Goal: Task Accomplishment & Management: Use online tool/utility

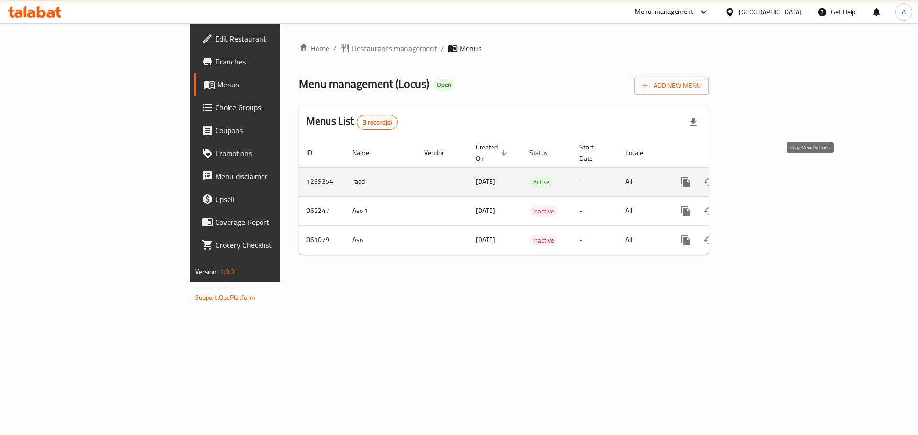
click at [690, 177] on icon "more" at bounding box center [685, 182] width 9 height 11
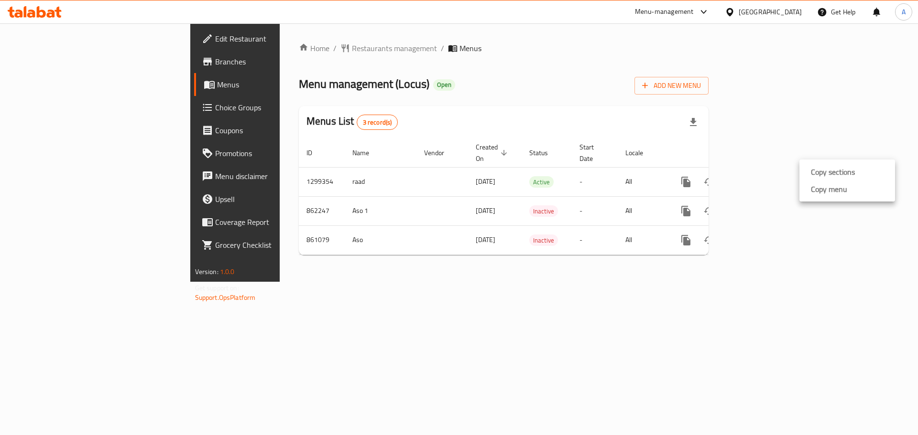
click at [859, 192] on li "Copy menu" at bounding box center [847, 189] width 96 height 17
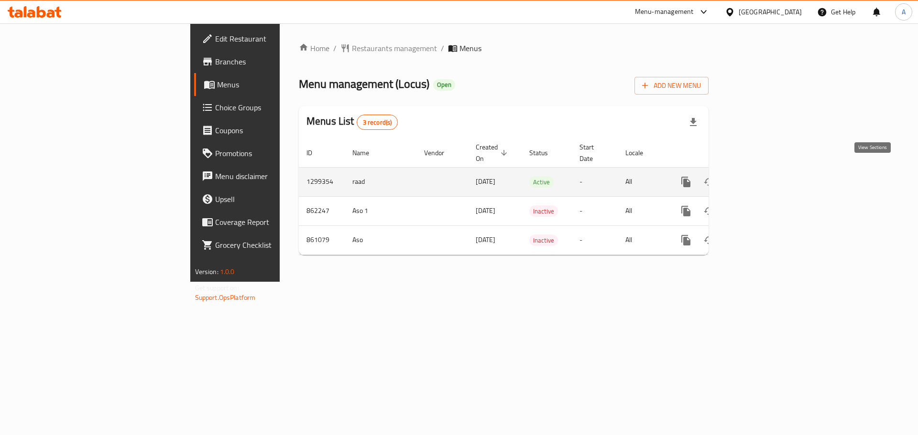
click at [760, 176] on icon "enhanced table" at bounding box center [754, 181] width 11 height 11
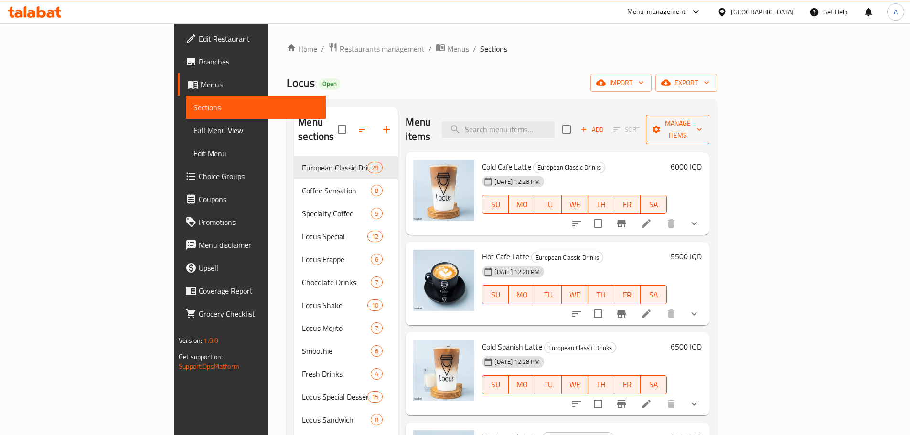
click at [703, 123] on span "Manage items" at bounding box center [678, 130] width 49 height 24
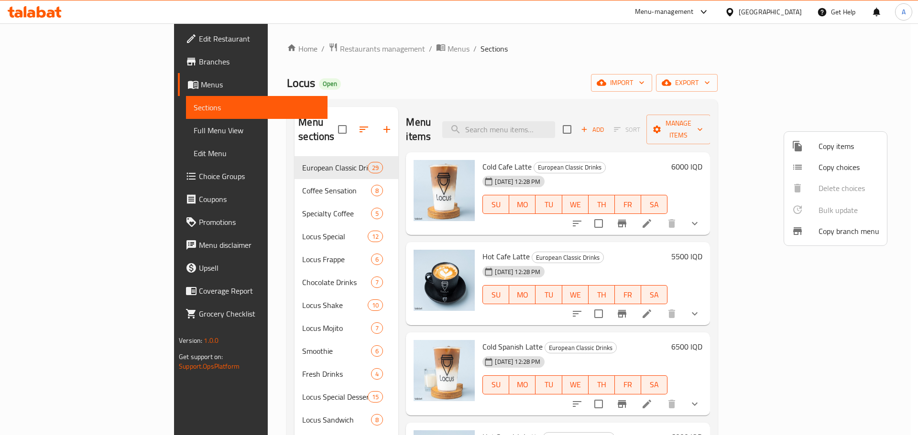
click at [841, 230] on span "Copy branch menu" at bounding box center [848, 231] width 61 height 11
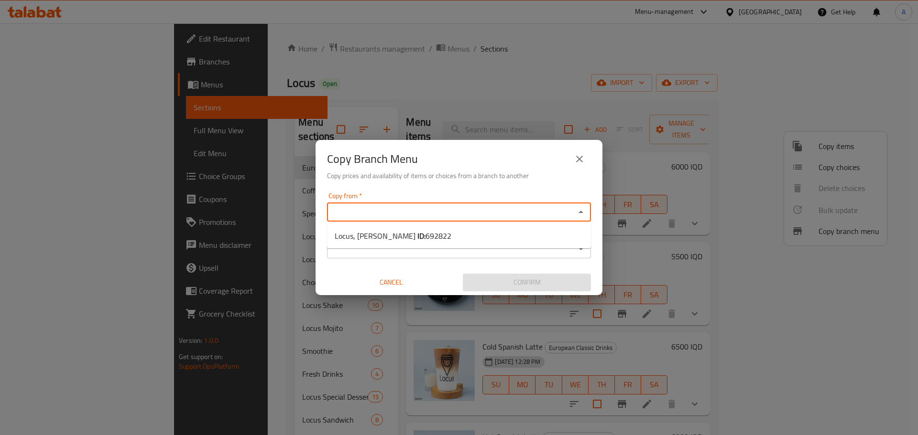
click at [499, 216] on input "Copy from   *" at bounding box center [451, 212] width 242 height 13
click at [467, 241] on li "Locus, [PERSON_NAME] ID: 692822" at bounding box center [459, 235] width 264 height 17
type input "Locus, [PERSON_NAME]"
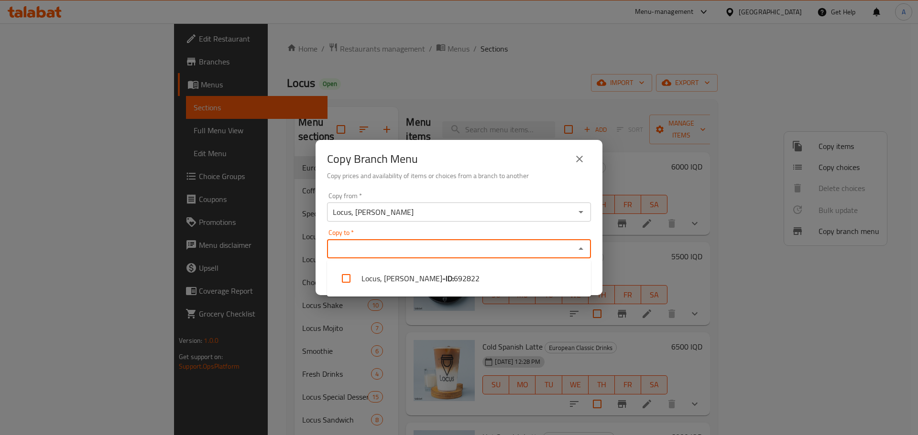
click at [467, 249] on input "Copy to   *" at bounding box center [451, 248] width 242 height 13
click at [552, 235] on div "Copy to   * locus Copy to *" at bounding box center [459, 243] width 264 height 29
type input "locus"
click at [580, 158] on icon "close" at bounding box center [579, 159] width 7 height 7
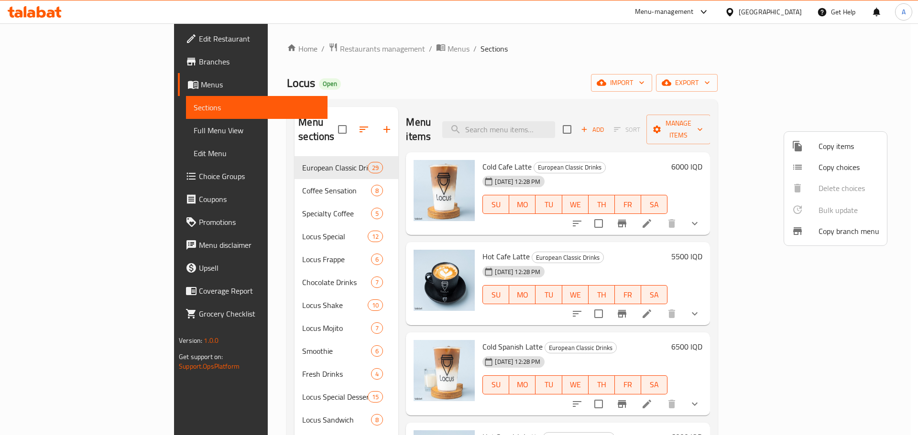
click at [870, 58] on div at bounding box center [459, 217] width 918 height 435
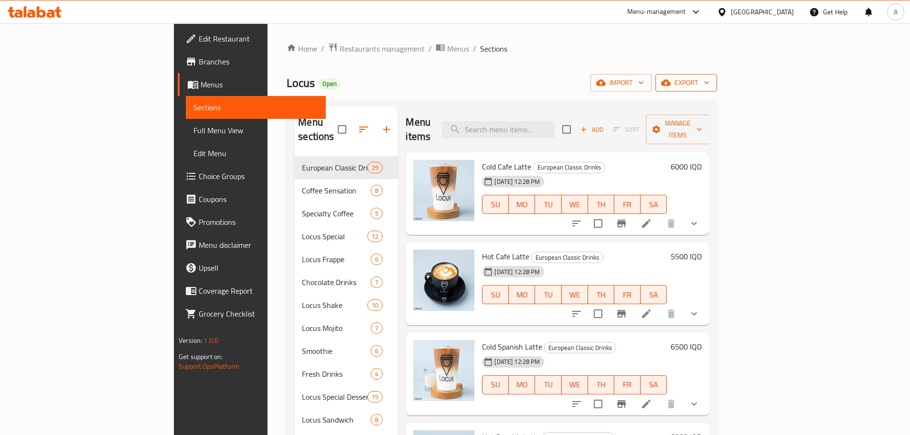
click at [710, 81] on span "export" at bounding box center [686, 83] width 46 height 12
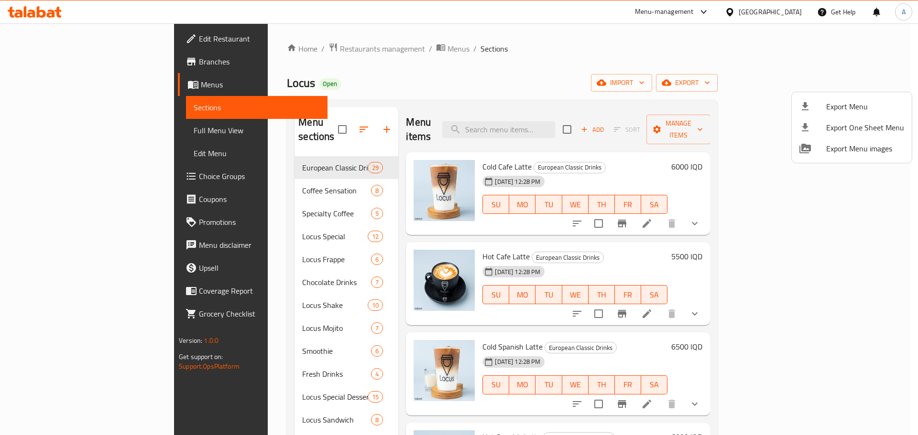
click at [875, 46] on div at bounding box center [459, 217] width 918 height 435
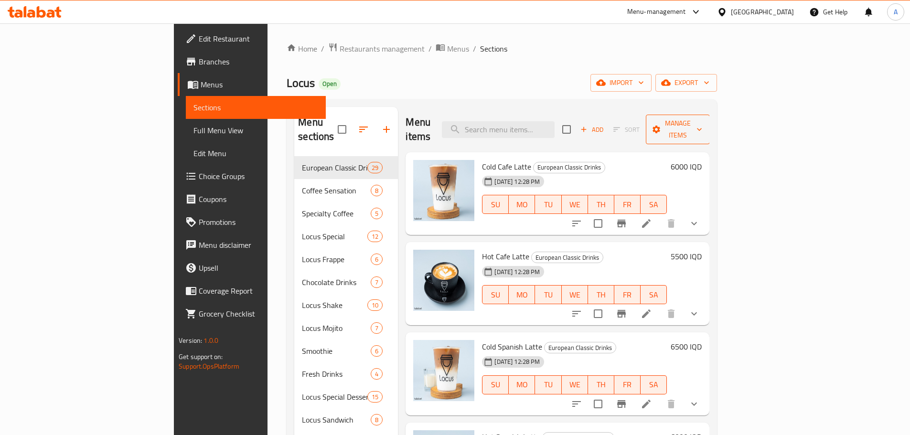
click at [703, 123] on span "Manage items" at bounding box center [678, 130] width 49 height 24
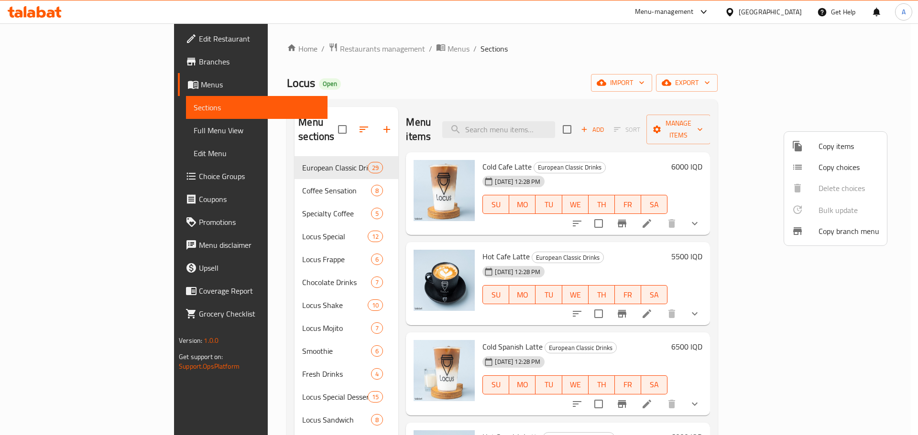
click at [540, 49] on div at bounding box center [459, 217] width 918 height 435
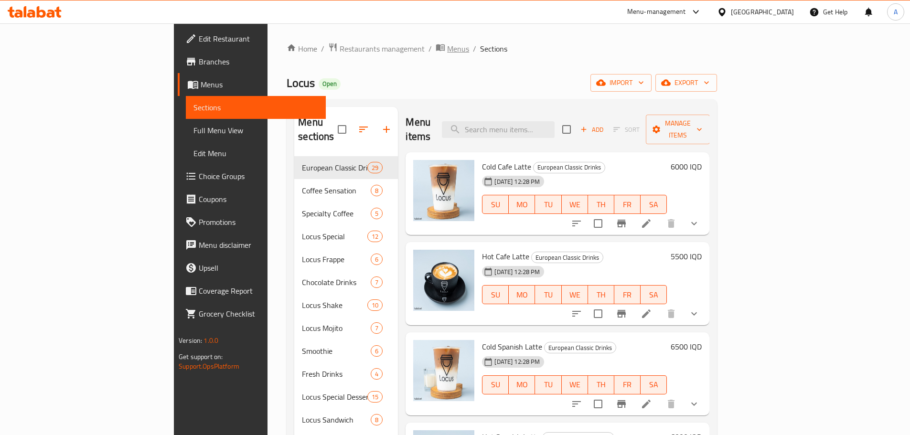
click at [447, 52] on span "Menus" at bounding box center [458, 48] width 22 height 11
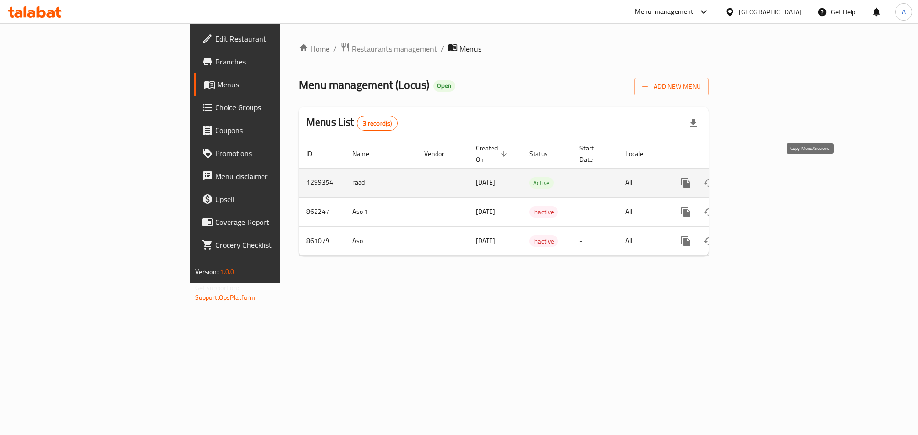
click at [690, 178] on icon "more" at bounding box center [685, 183] width 9 height 11
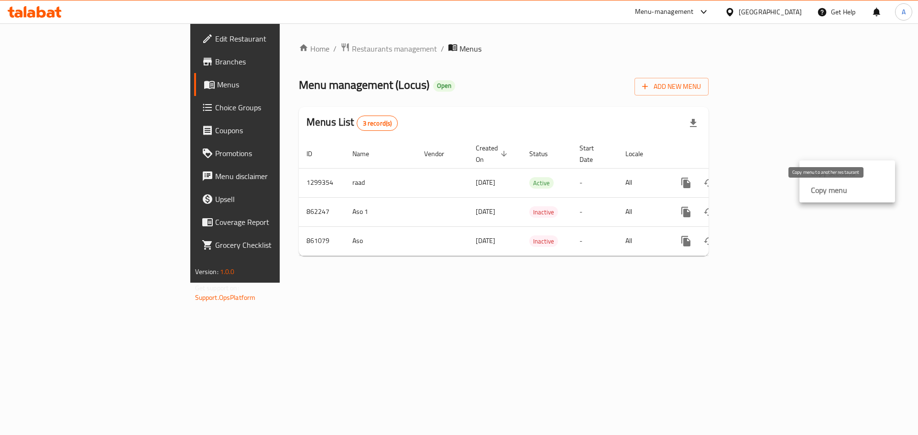
click at [823, 191] on strong "Copy menu" at bounding box center [829, 189] width 36 height 11
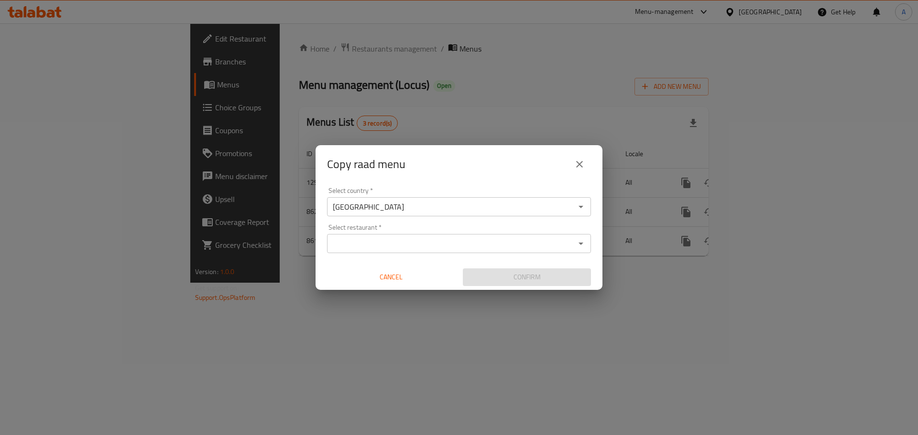
click at [436, 204] on input "[GEOGRAPHIC_DATA]" at bounding box center [451, 206] width 242 height 13
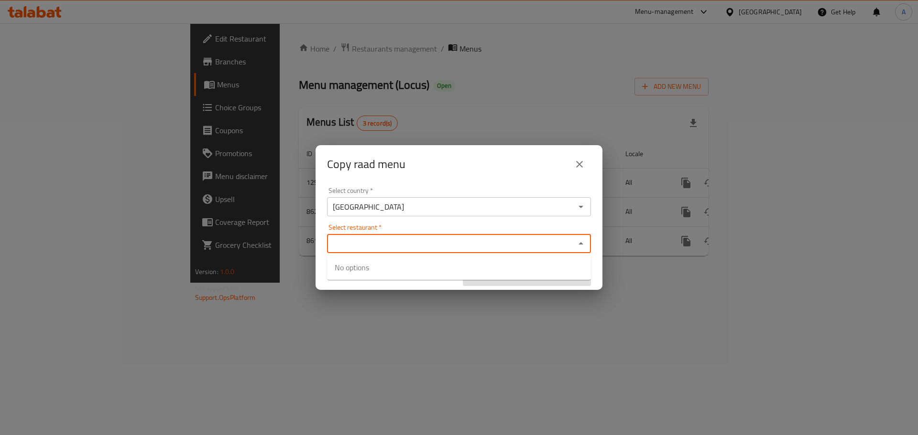
click at [432, 246] on input "Select restaurant   *" at bounding box center [451, 243] width 242 height 13
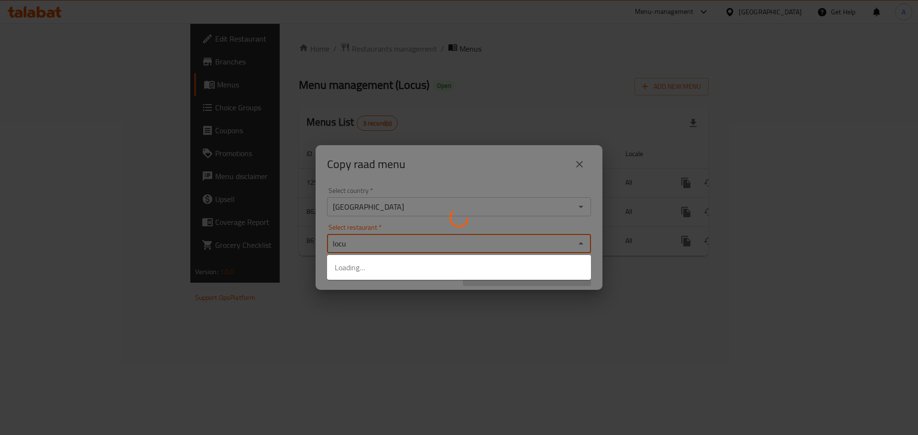
type input "locus"
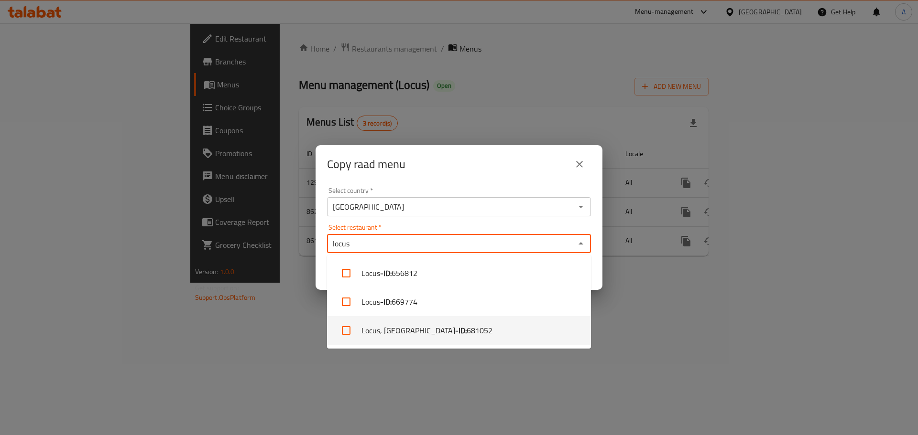
click at [466, 333] on span "681052" at bounding box center [479, 330] width 26 height 11
checkbox input "true"
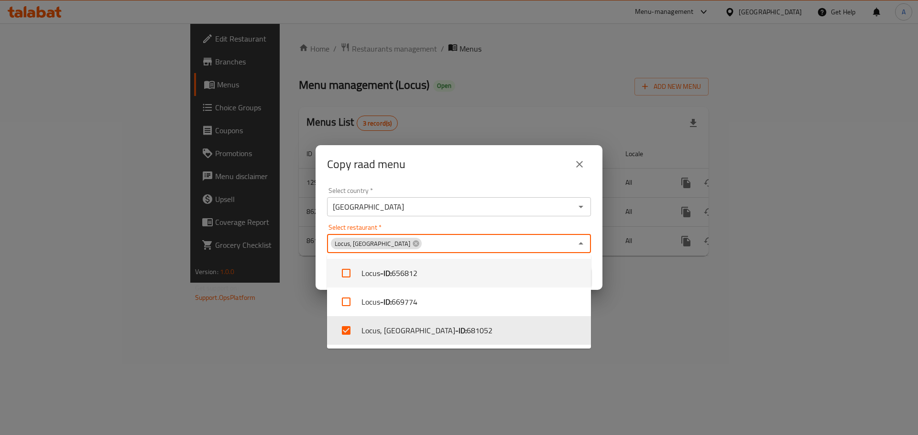
click at [481, 226] on div "Select restaurant   * [GEOGRAPHIC_DATA], [GEOGRAPHIC_DATA] Select restaurant *" at bounding box center [459, 238] width 264 height 29
click at [600, 253] on div "Select country   * [GEOGRAPHIC_DATA] Select country * Select restaurant   * [GE…" at bounding box center [458, 237] width 287 height 107
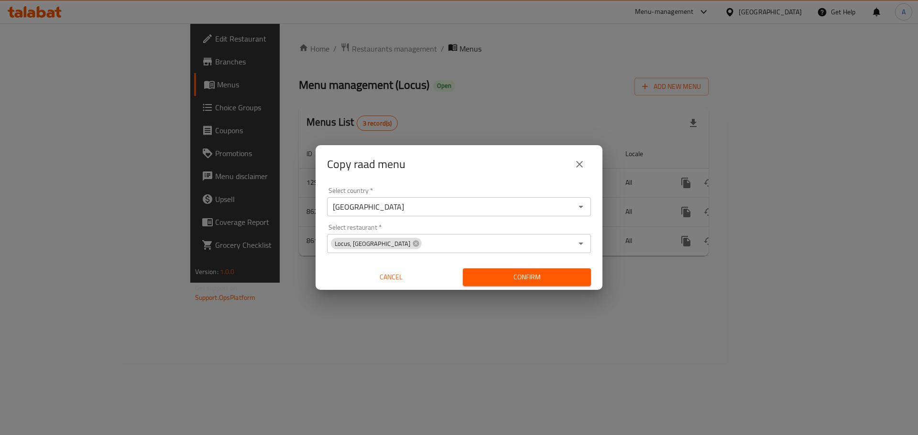
click at [532, 280] on span "Confirm" at bounding box center [526, 277] width 113 height 12
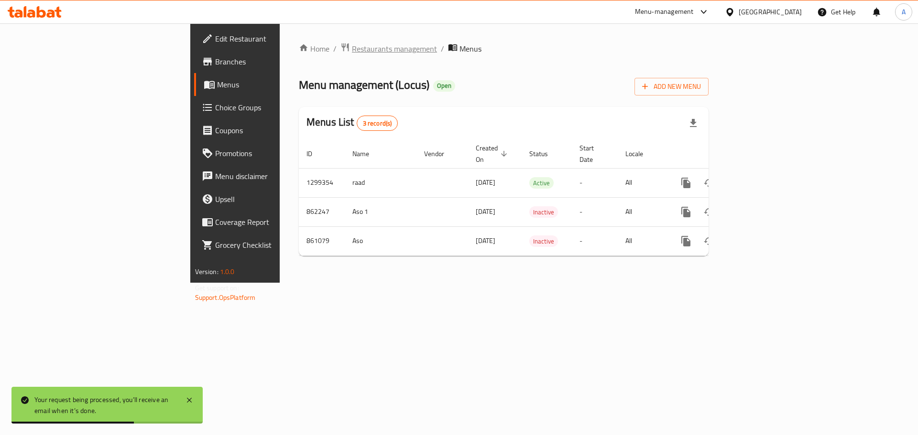
click at [352, 52] on span "Restaurants management" at bounding box center [394, 48] width 85 height 11
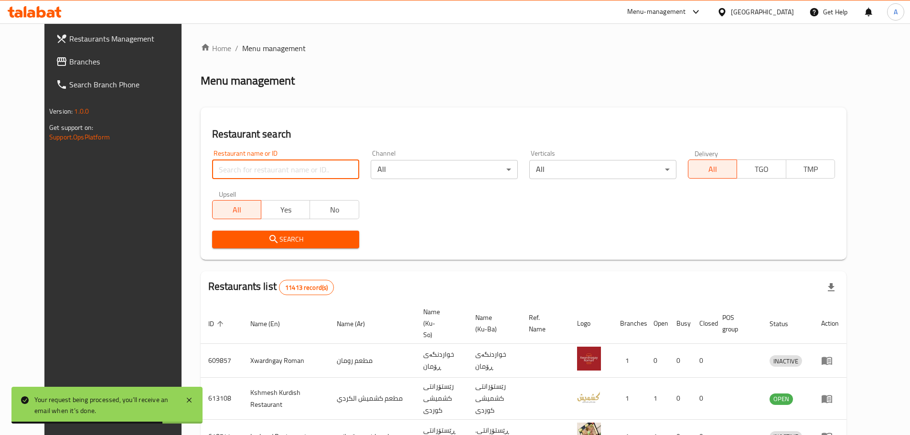
click at [285, 166] on input "search" at bounding box center [285, 169] width 147 height 19
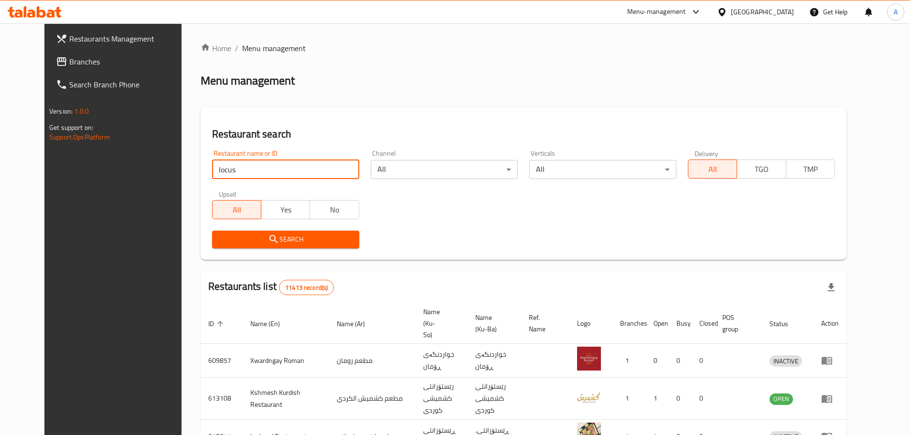
type input "locus"
click at [312, 242] on span "Search" at bounding box center [286, 240] width 132 height 12
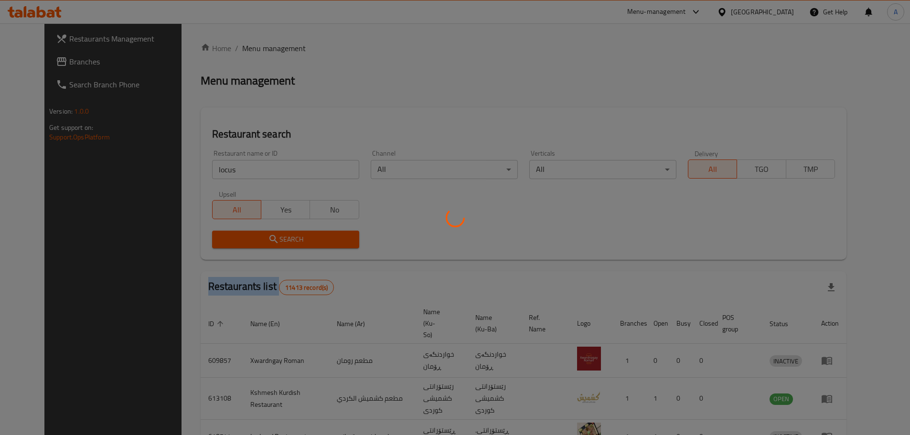
click at [312, 242] on div at bounding box center [455, 217] width 910 height 435
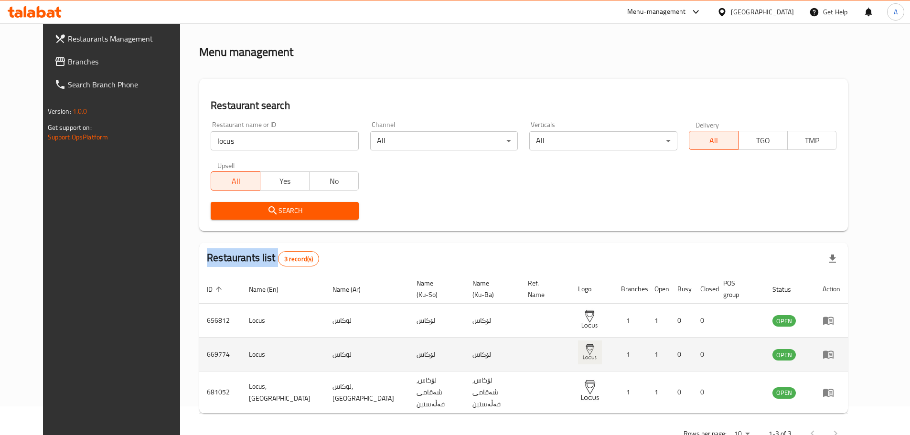
scroll to position [51, 0]
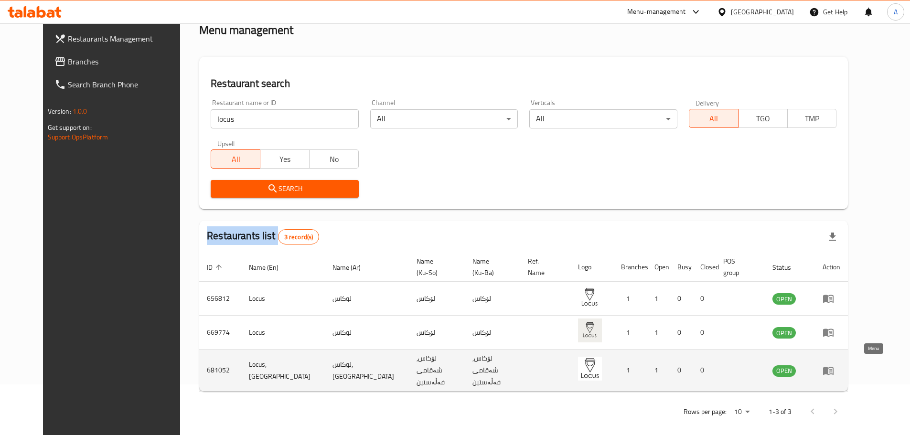
click at [833, 369] on icon "enhanced table" at bounding box center [830, 371] width 3 height 4
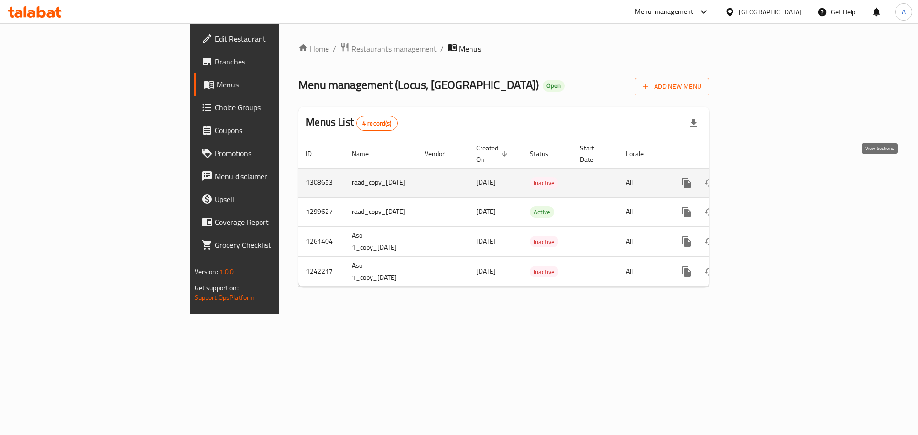
click at [761, 177] on icon "enhanced table" at bounding box center [754, 182] width 11 height 11
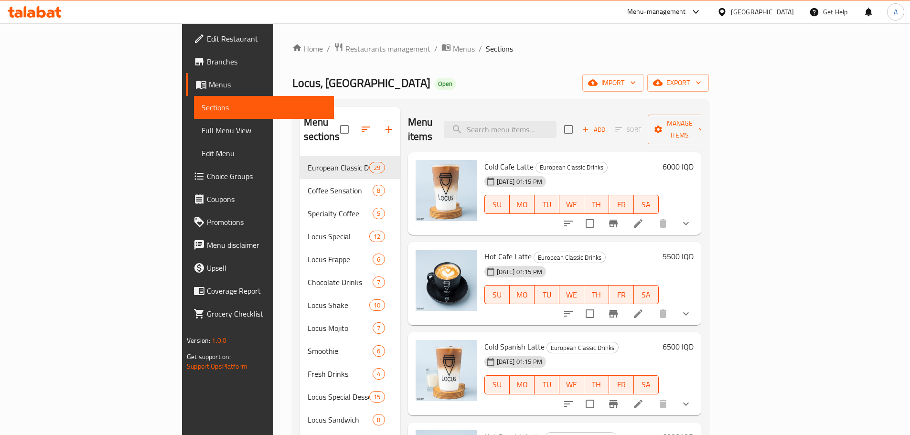
click at [209, 87] on span "Menus" at bounding box center [268, 84] width 118 height 11
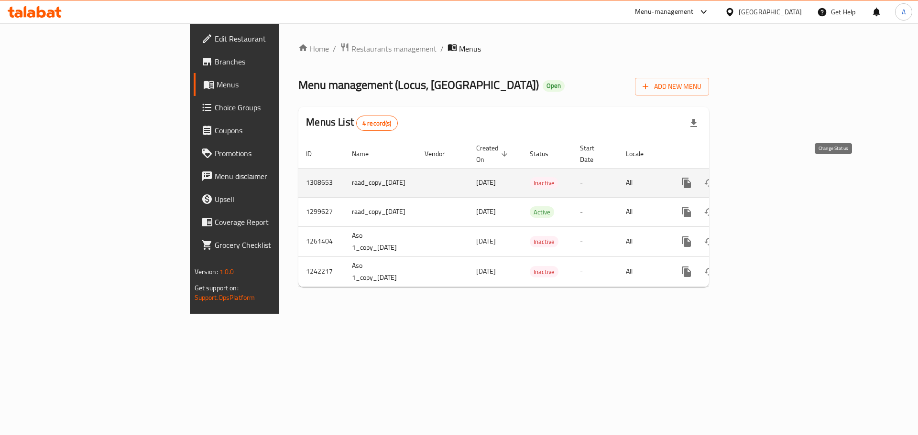
click at [715, 177] on icon "enhanced table" at bounding box center [708, 182] width 11 height 11
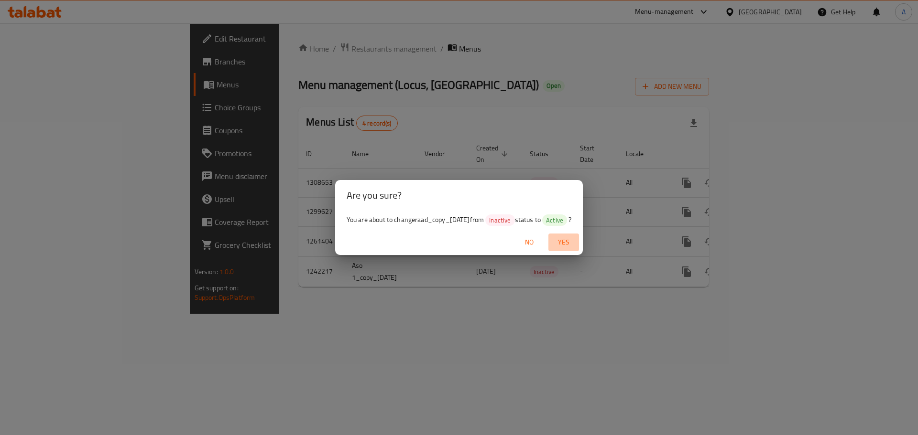
click at [573, 243] on span "Yes" at bounding box center [563, 243] width 23 height 12
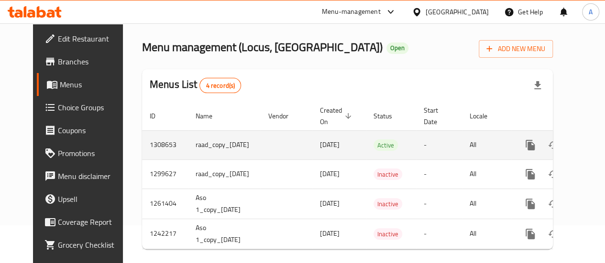
scroll to position [38, 0]
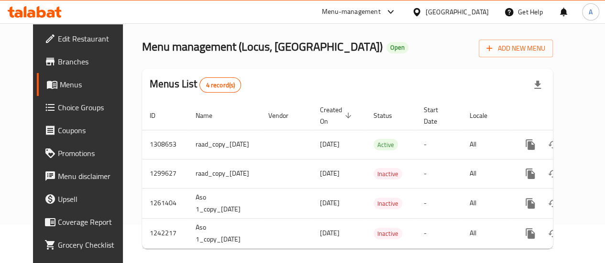
drag, startPoint x: 423, startPoint y: 184, endPoint x: 361, endPoint y: 68, distance: 131.3
click at [361, 68] on div "Home / Restaurants management / Menus Menu management ( [GEOGRAPHIC_DATA] ) Ope…" at bounding box center [347, 130] width 411 height 252
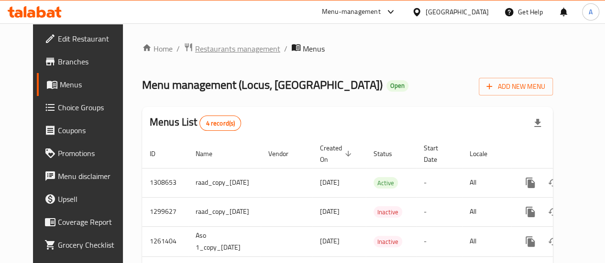
click at [238, 50] on span "Restaurants management" at bounding box center [237, 48] width 85 height 11
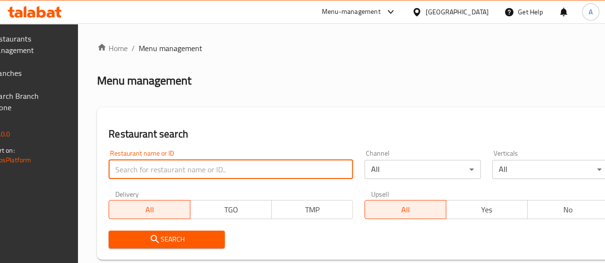
click at [169, 177] on input "search" at bounding box center [230, 169] width 244 height 19
type input "locus"
click button "Search" at bounding box center [166, 240] width 116 height 18
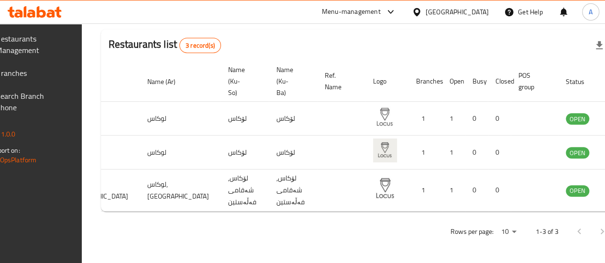
scroll to position [0, 94]
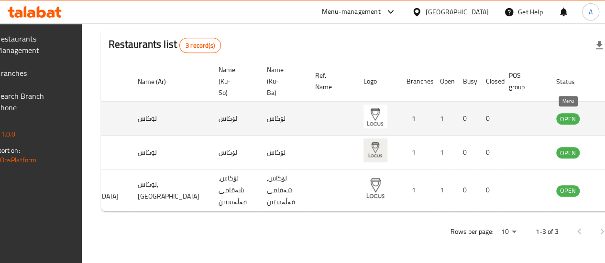
click at [606, 115] on icon "enhanced table" at bounding box center [611, 119] width 11 height 8
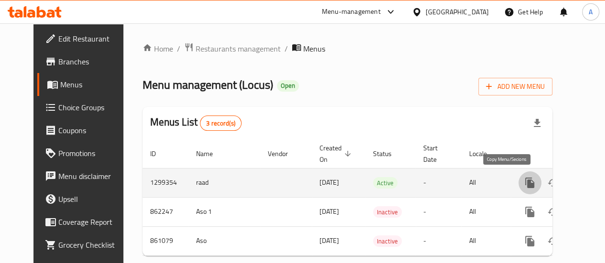
click at [524, 177] on icon "more" at bounding box center [529, 182] width 11 height 11
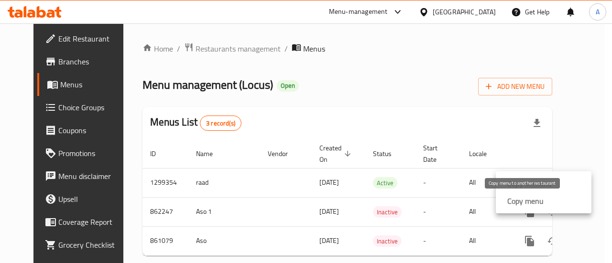
click at [519, 204] on strong "Copy menu" at bounding box center [525, 200] width 36 height 11
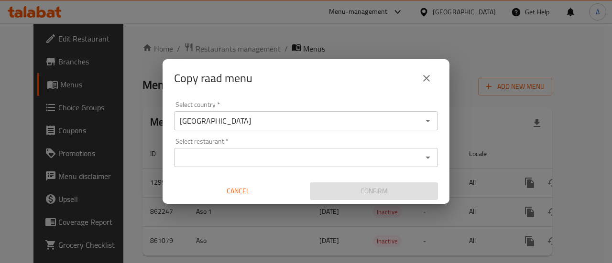
click at [385, 164] on div "Select restaurant *" at bounding box center [306, 157] width 264 height 19
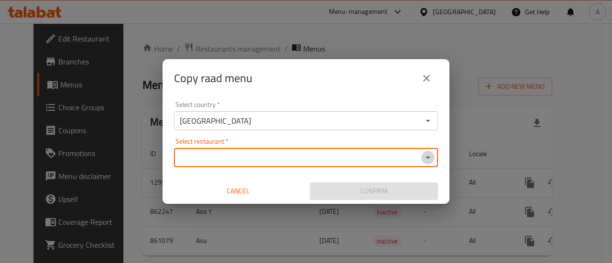
click at [433, 156] on icon "Open" at bounding box center [427, 157] width 11 height 11
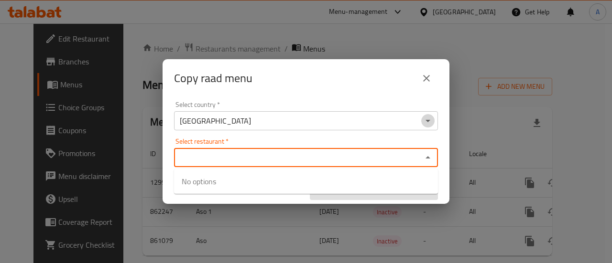
click at [433, 123] on icon "Open" at bounding box center [427, 120] width 11 height 11
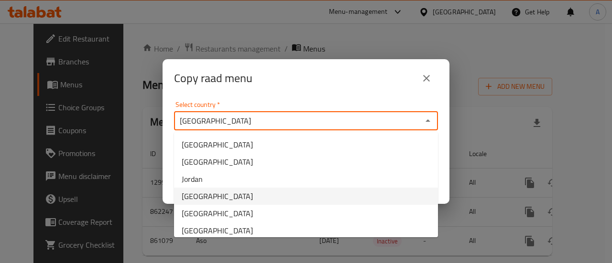
click at [235, 195] on li "[GEOGRAPHIC_DATA]" at bounding box center [306, 196] width 264 height 17
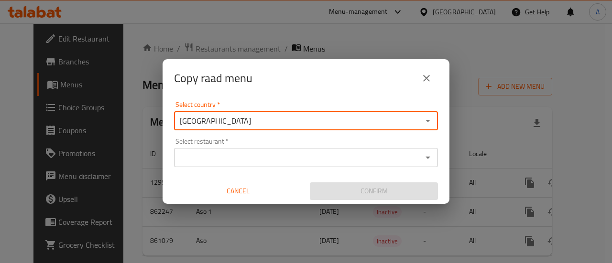
click at [226, 160] on input "Select restaurant   *" at bounding box center [298, 157] width 242 height 13
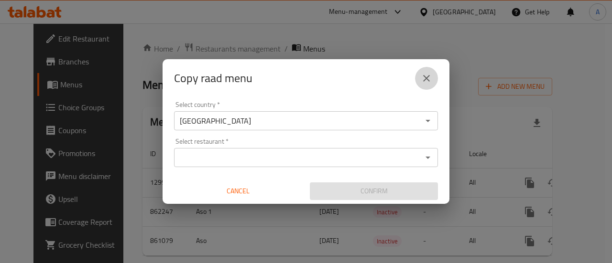
click at [429, 84] on icon "close" at bounding box center [426, 78] width 11 height 11
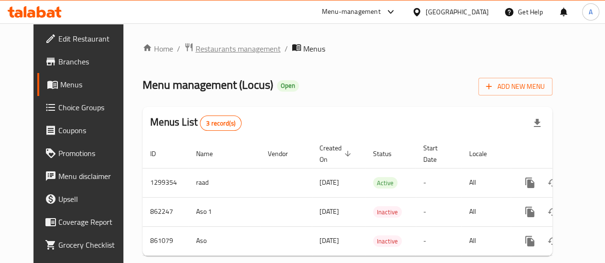
click at [225, 47] on span "Restaurants management" at bounding box center [237, 48] width 85 height 11
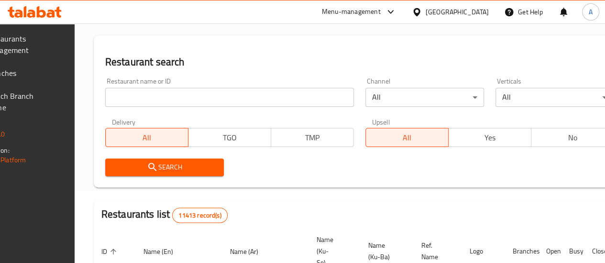
scroll to position [42, 0]
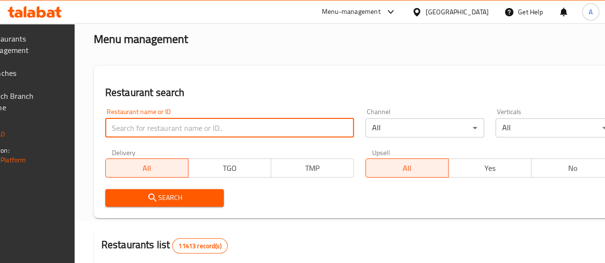
click at [189, 123] on input "search" at bounding box center [229, 128] width 249 height 19
type input "locus"
click button "Search" at bounding box center [164, 198] width 119 height 18
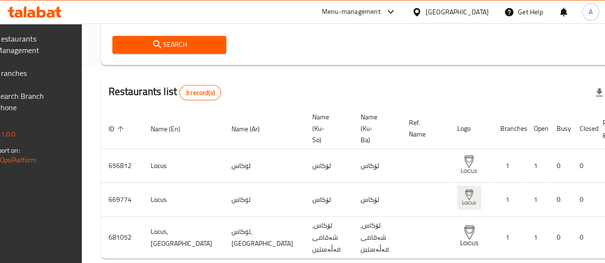
scroll to position [222, 0]
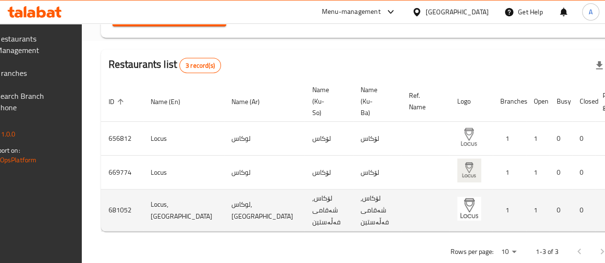
click at [143, 209] on td "681052" at bounding box center [122, 211] width 42 height 42
copy td "681052"
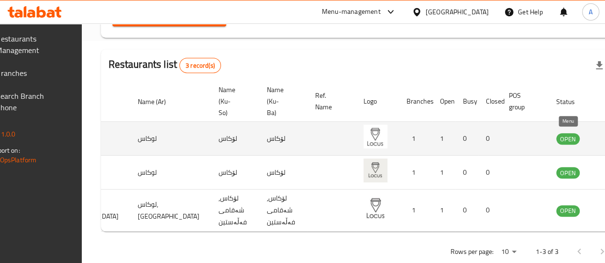
click at [606, 143] on icon "enhanced table" at bounding box center [611, 138] width 11 height 11
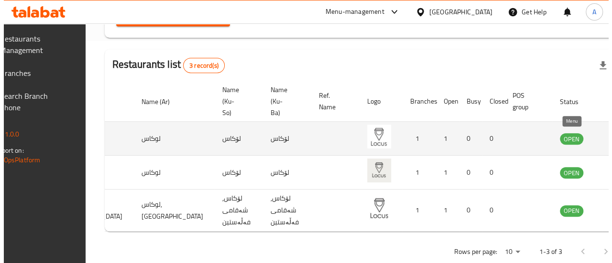
scroll to position [26, 0]
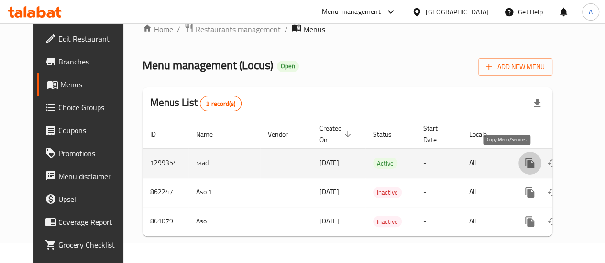
click at [525, 158] on icon "more" at bounding box center [529, 163] width 9 height 11
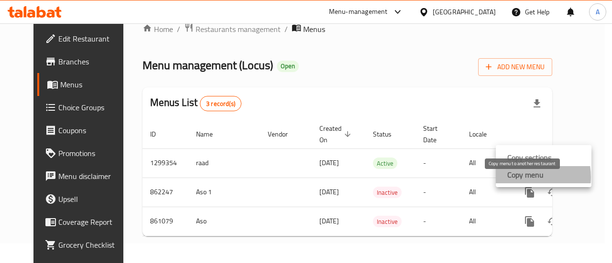
click at [519, 177] on strong "Copy menu" at bounding box center [525, 174] width 36 height 11
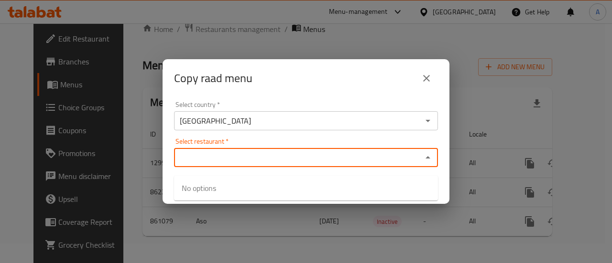
click at [364, 154] on input "Select restaurant   *" at bounding box center [298, 157] width 242 height 13
paste input "681052"
click at [394, 157] on input "681052" at bounding box center [298, 157] width 242 height 13
click at [394, 157] on input "lo" at bounding box center [298, 157] width 242 height 13
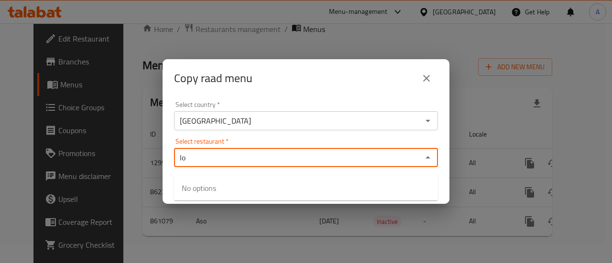
type input "l"
click at [436, 140] on div "Select restaurant   * Select restaurant *" at bounding box center [306, 152] width 264 height 29
drag, startPoint x: 436, startPoint y: 140, endPoint x: 427, endPoint y: 154, distance: 16.7
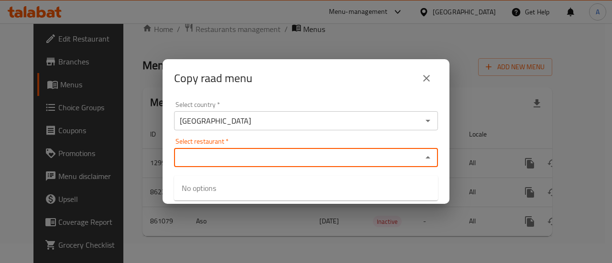
click at [427, 154] on div "Select restaurant   * Select restaurant *" at bounding box center [306, 152] width 264 height 29
click at [427, 154] on icon "Close" at bounding box center [427, 157] width 11 height 11
